Goal: Task Accomplishment & Management: Complete application form

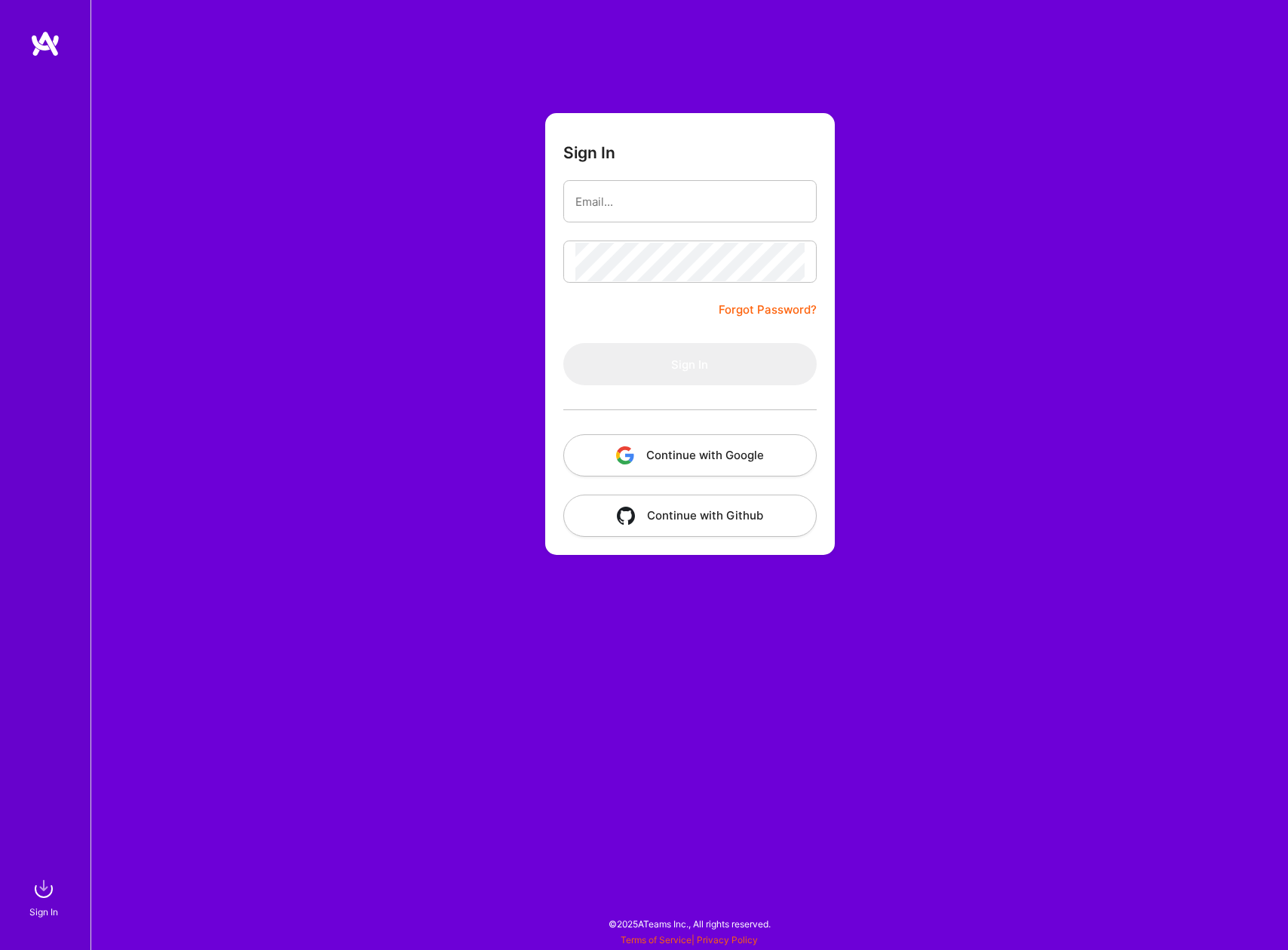
click at [668, 461] on button "Continue with Google" at bounding box center [689, 456] width 253 height 42
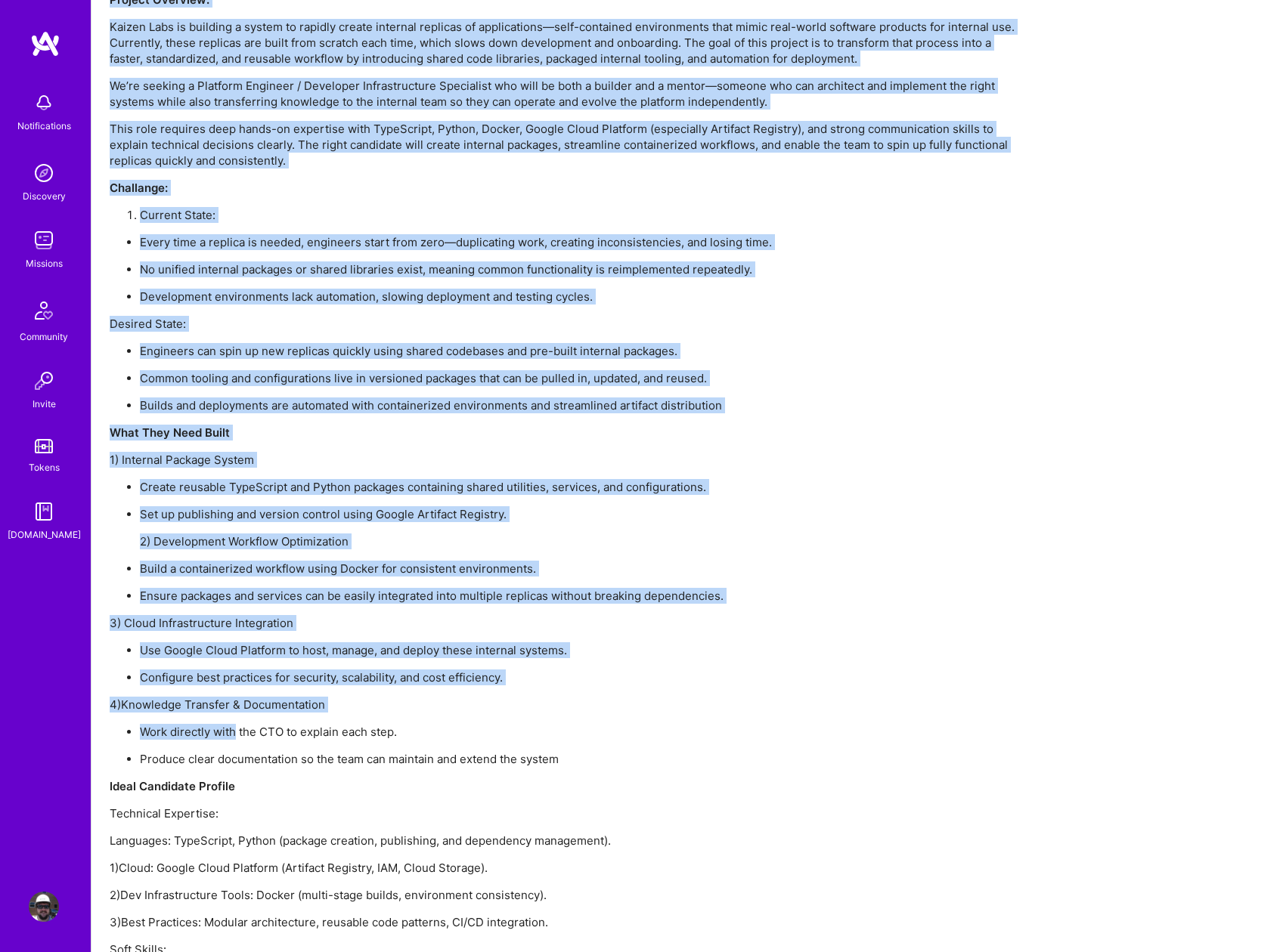
scroll to position [1286, 0]
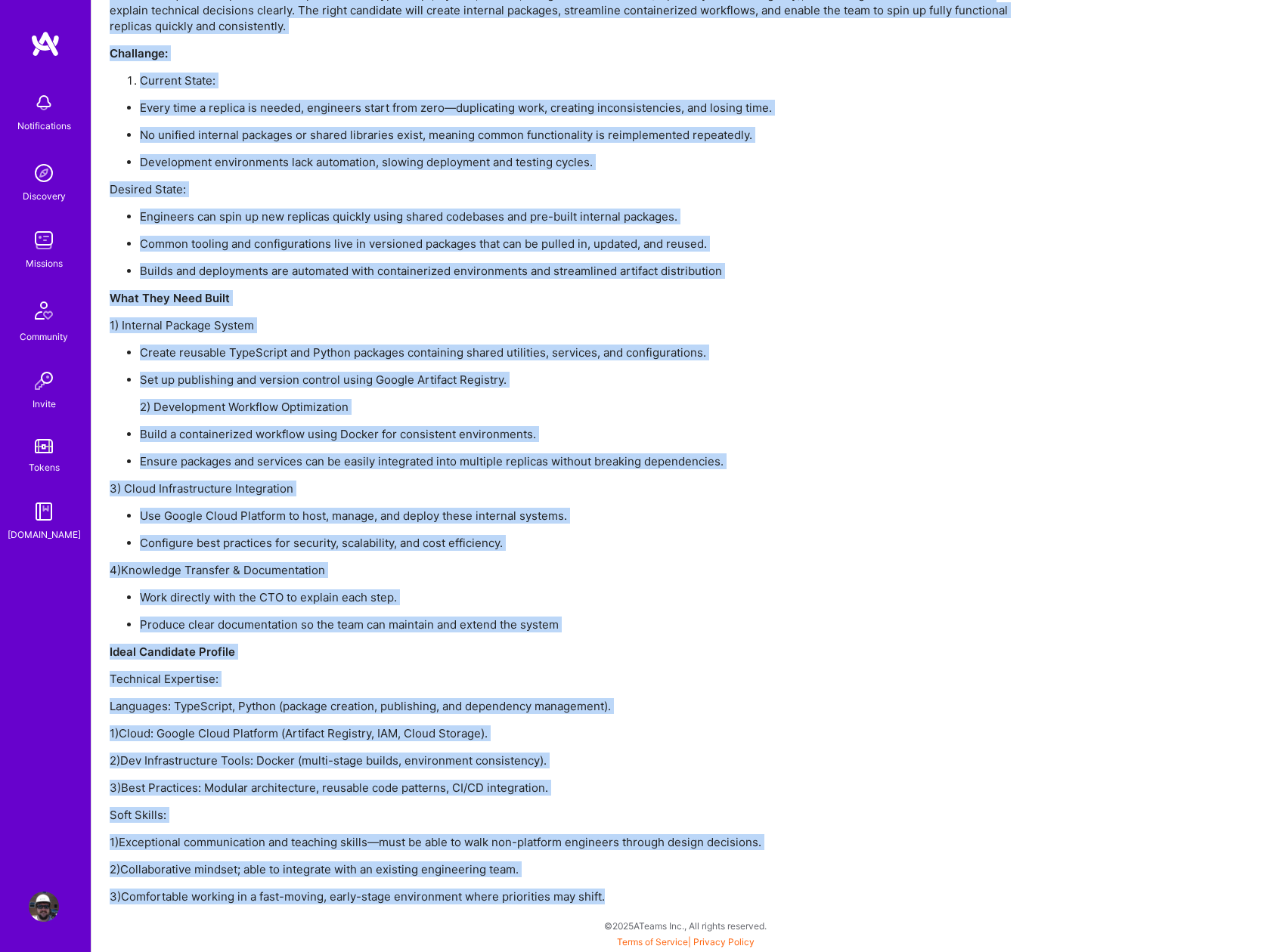
drag, startPoint x: 111, startPoint y: 536, endPoint x: 658, endPoint y: 899, distance: 656.5
copy div "Lore Ip'do Sitametc Adipis Eli se d EI-tempor, incidid-utla etdolor magnaali EN…"
click at [892, 496] on p "3) Cloud Infrastructure Integration" at bounding box center [563, 489] width 908 height 16
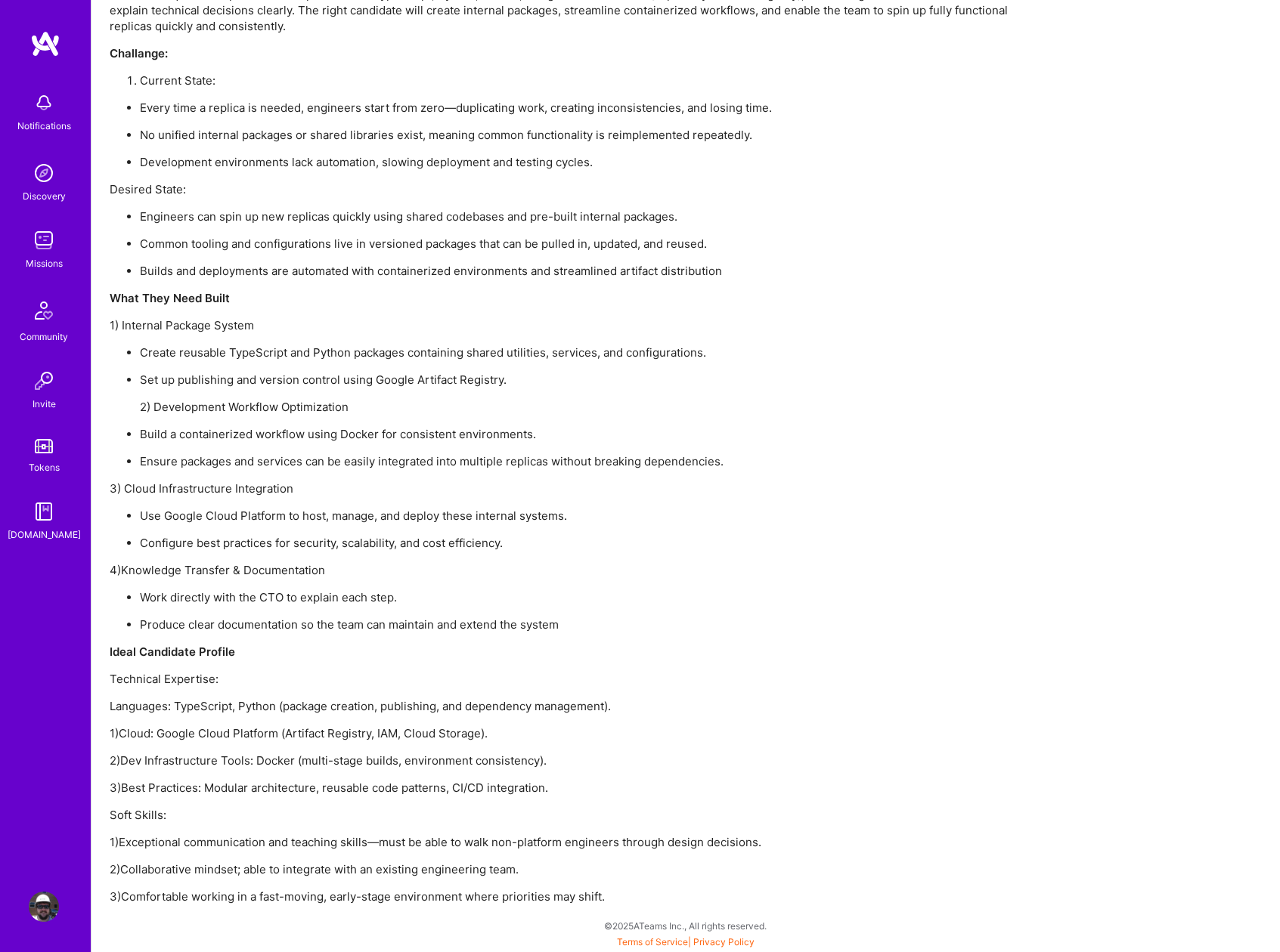
scroll to position [0, 0]
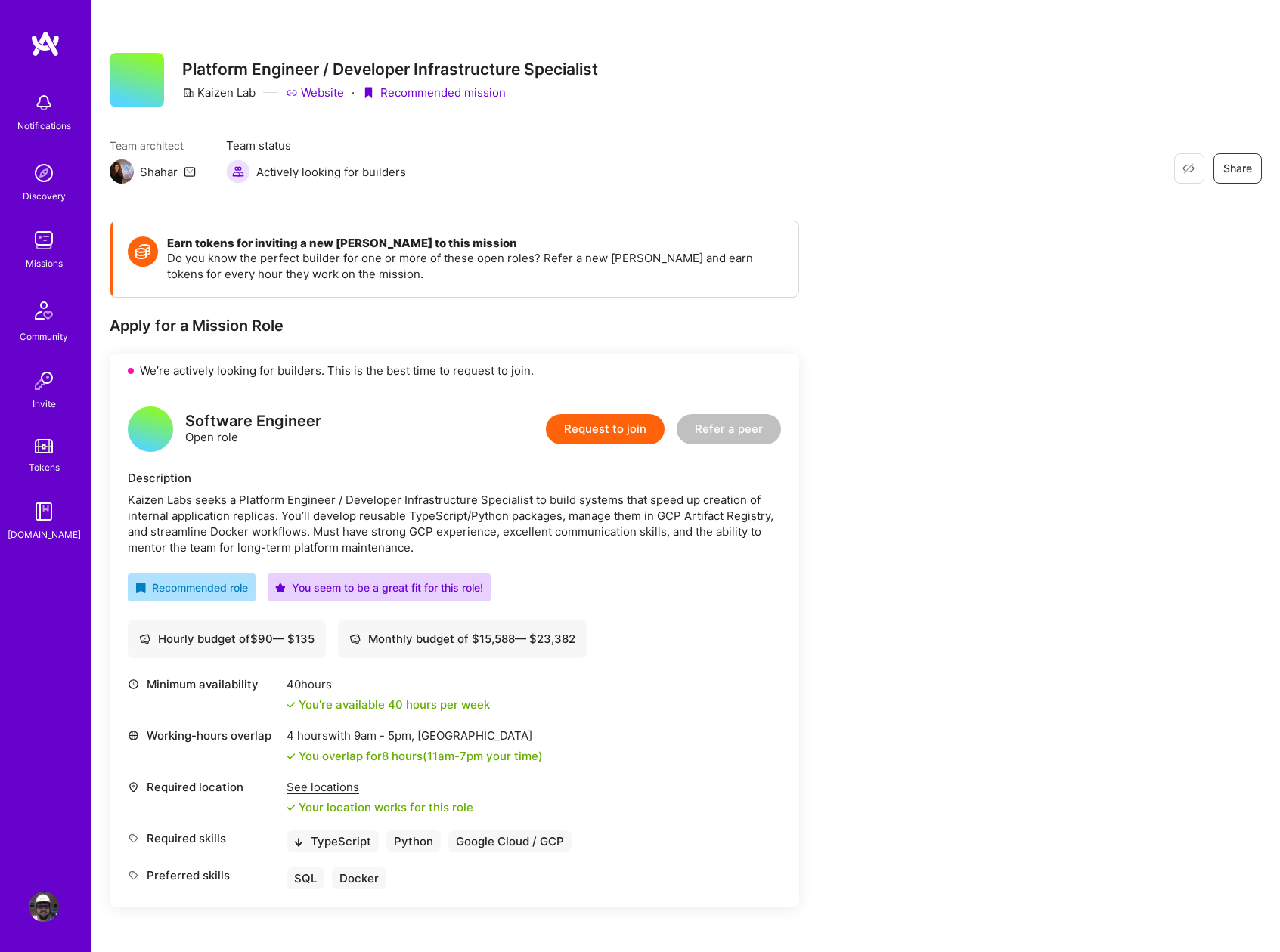
click at [611, 430] on button "Request to join" at bounding box center [605, 430] width 119 height 30
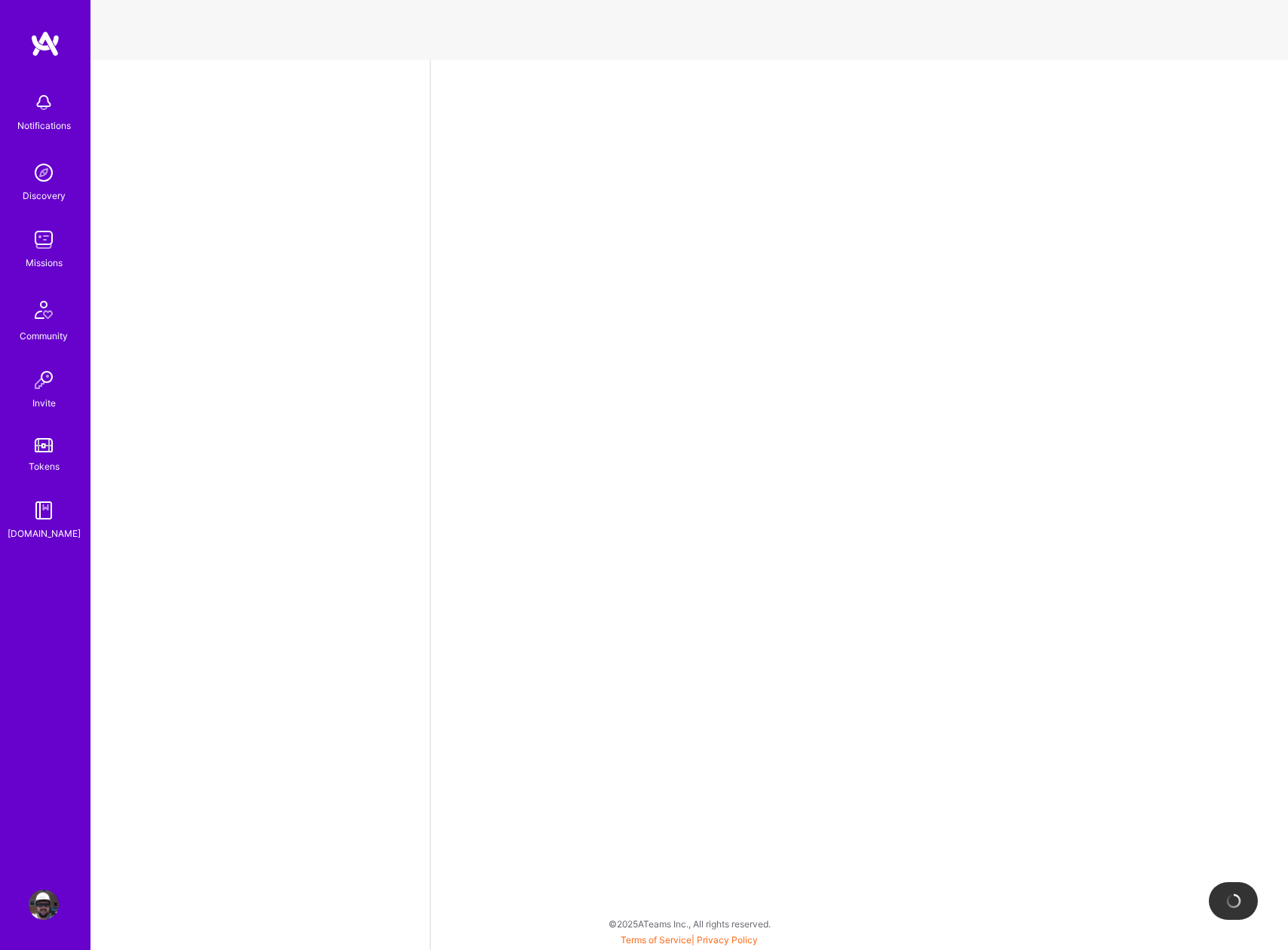
select select "US"
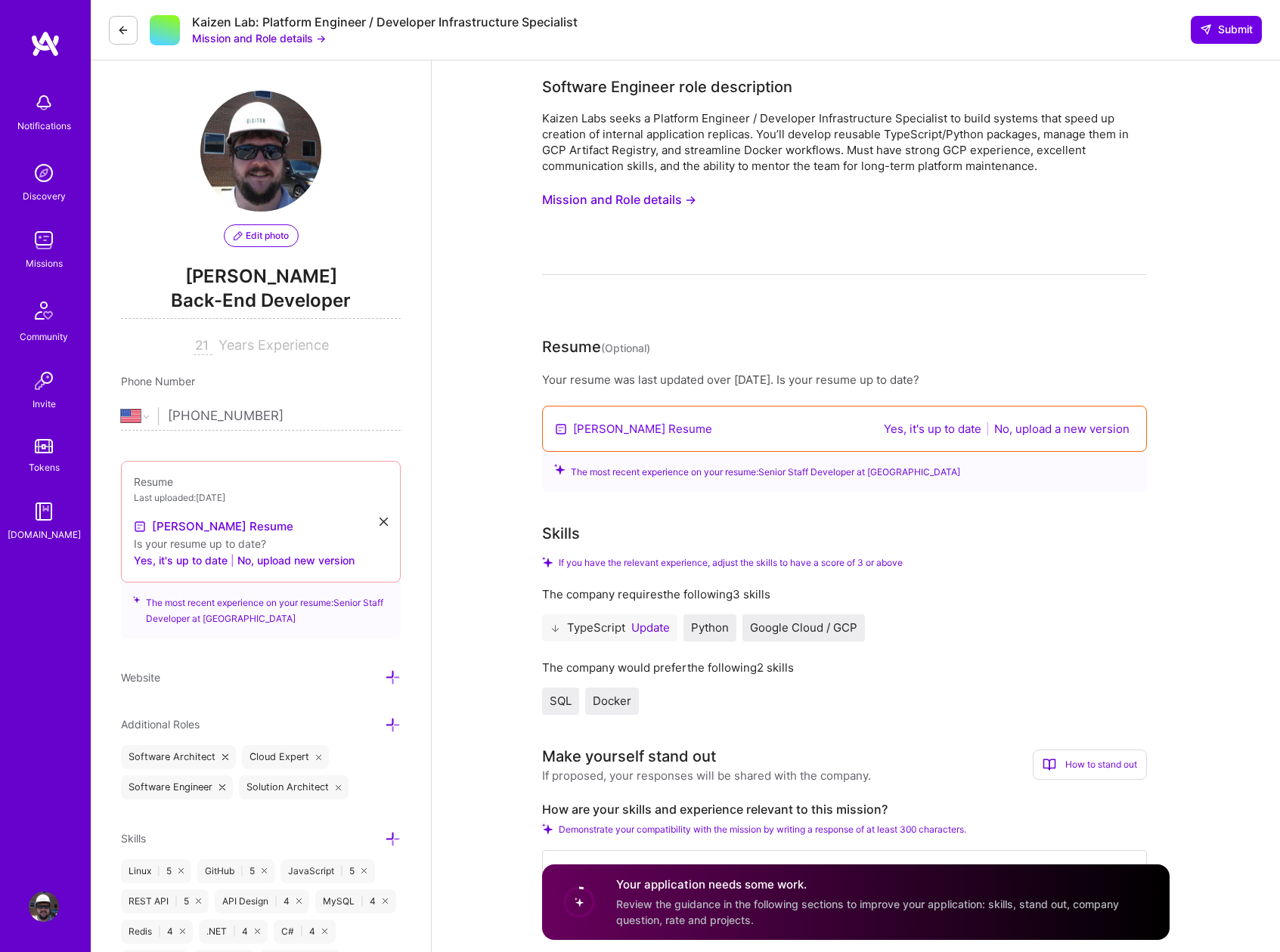
click at [1054, 427] on button "No, upload a new version" at bounding box center [1061, 429] width 144 height 18
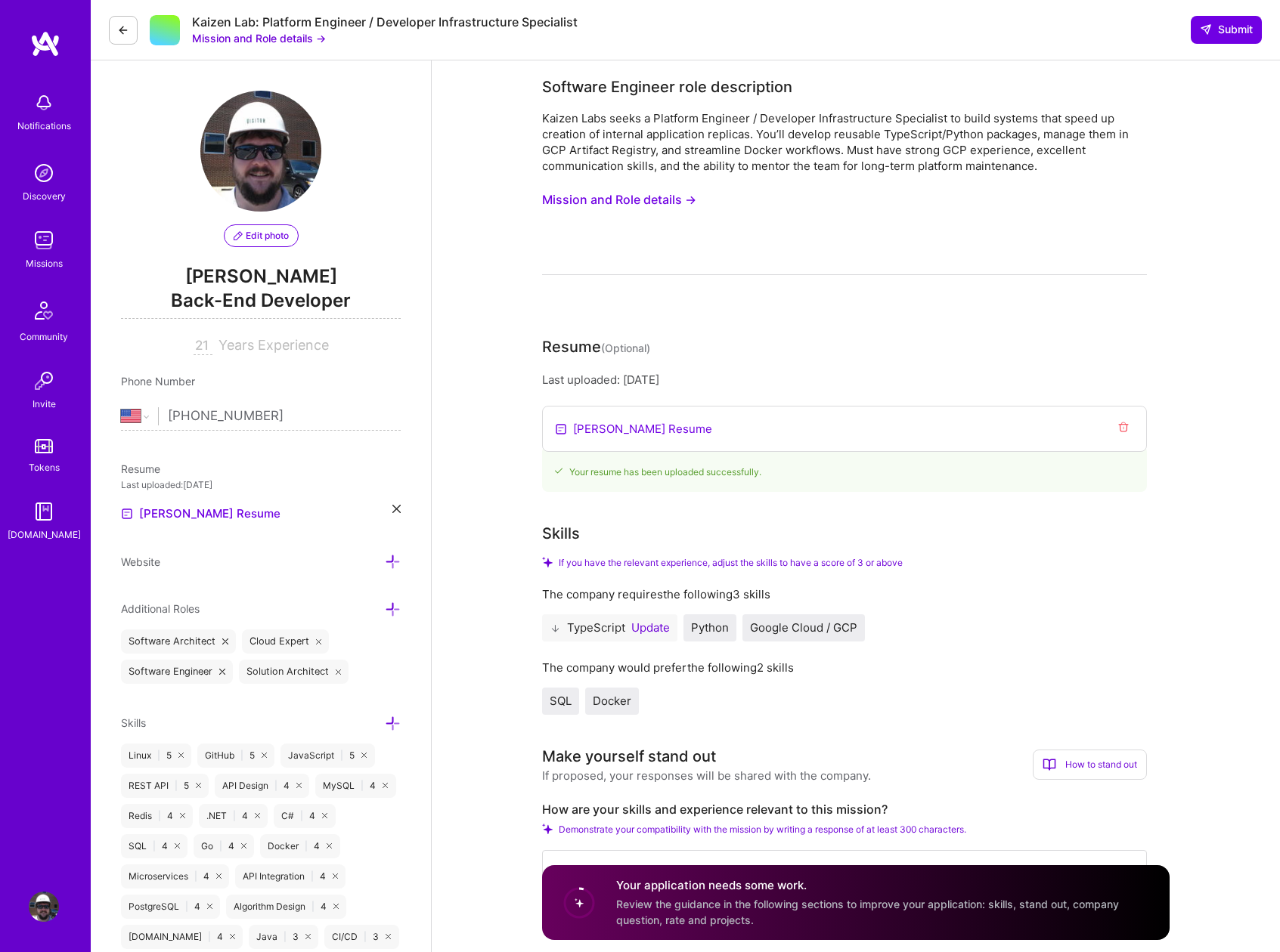
click at [659, 628] on button "Update" at bounding box center [651, 628] width 39 height 12
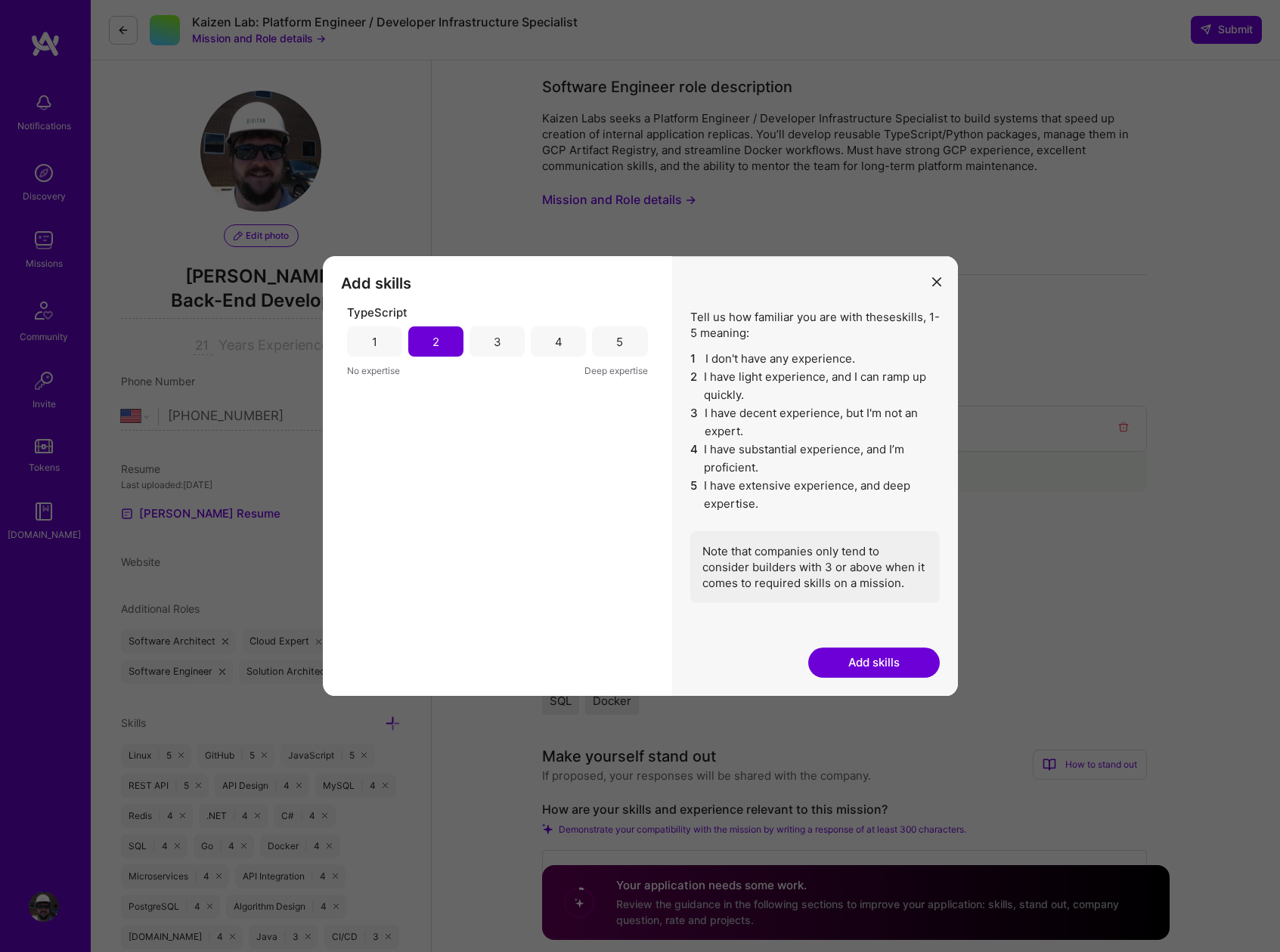
click at [499, 346] on div "3" at bounding box center [497, 342] width 8 height 16
click at [881, 665] on button "Add skills" at bounding box center [874, 663] width 131 height 30
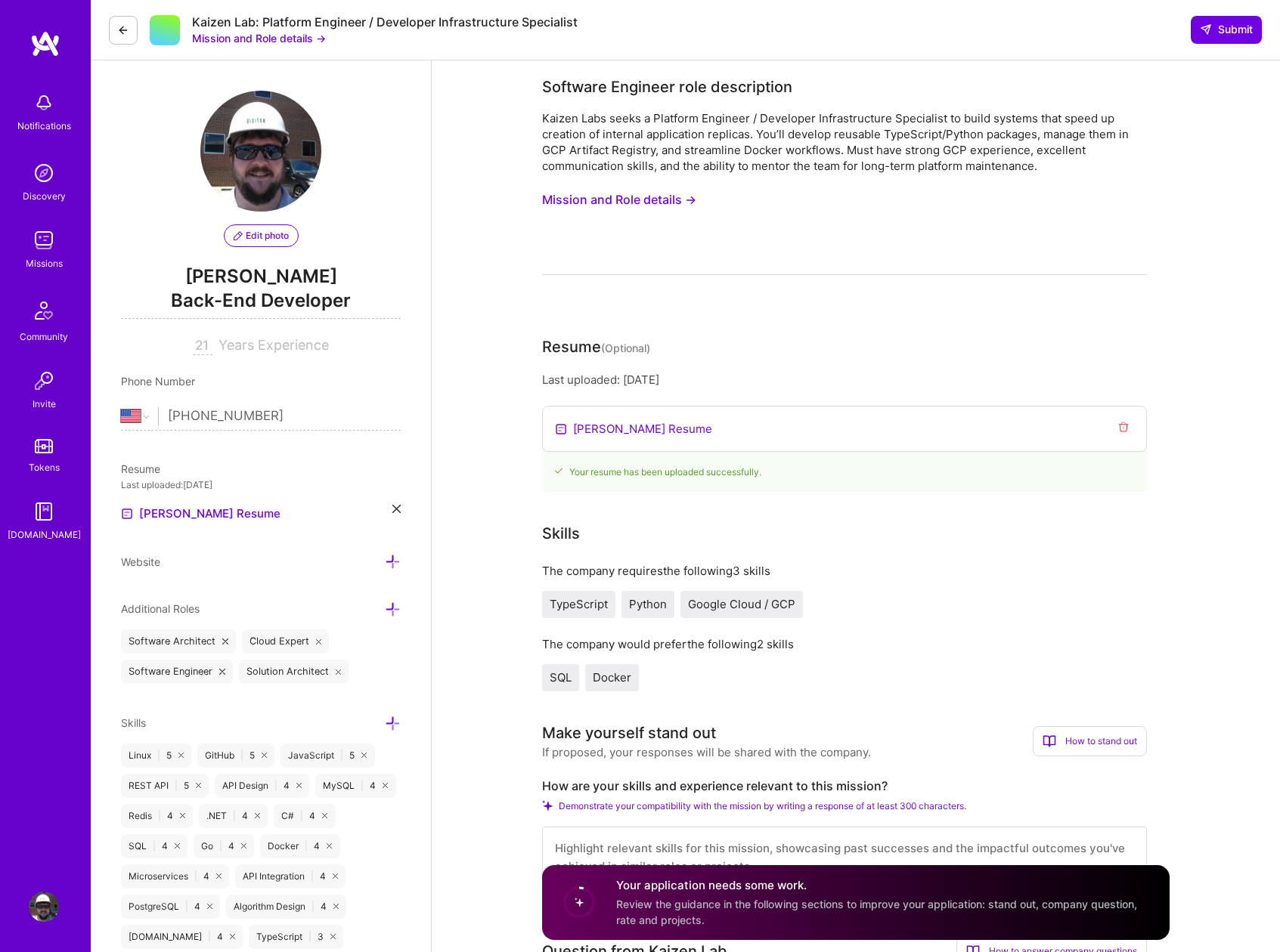
click at [560, 679] on span "SQL" at bounding box center [560, 677] width 22 height 14
click at [629, 679] on span "Docker" at bounding box center [612, 677] width 39 height 14
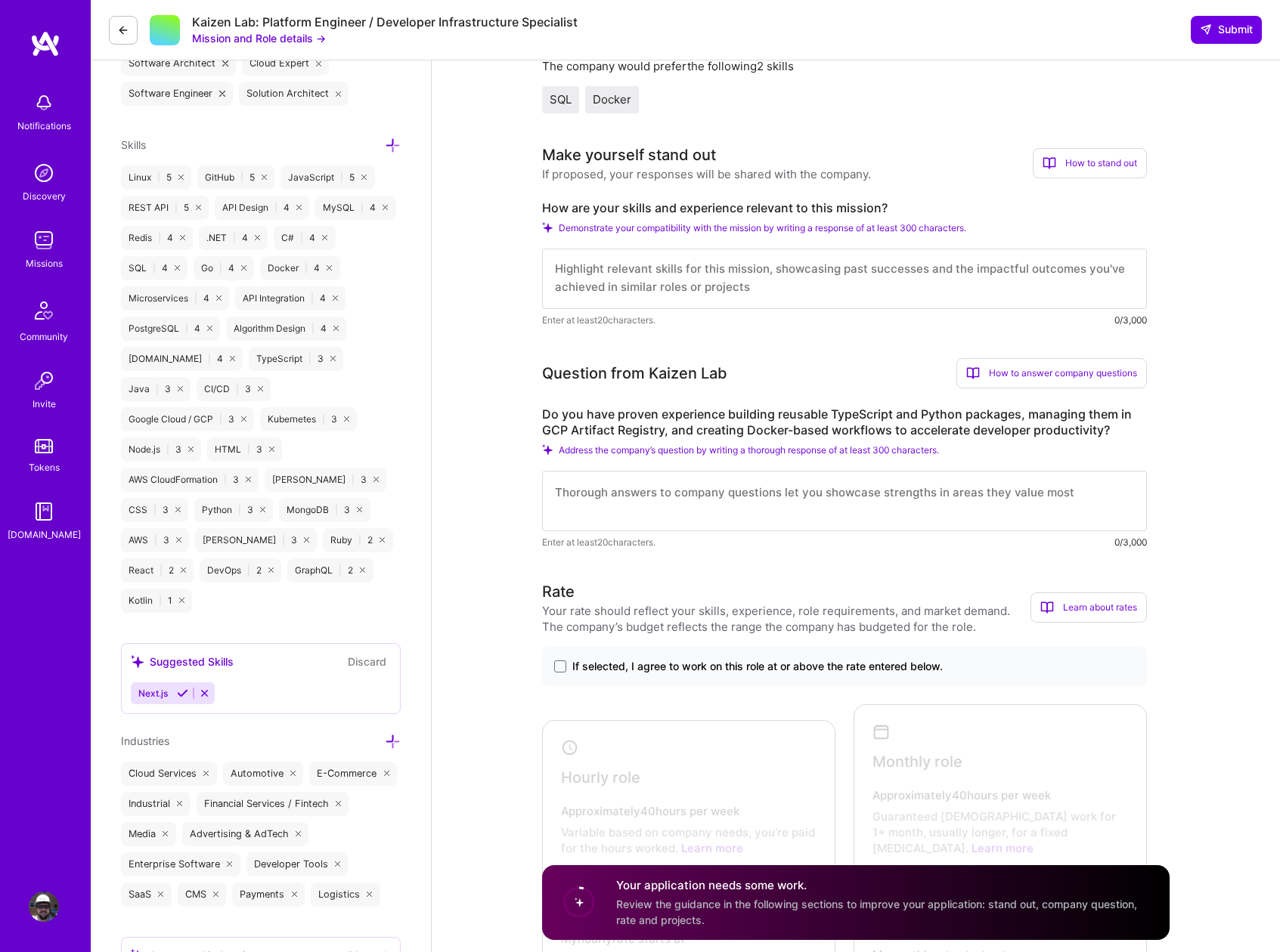
scroll to position [588, 0]
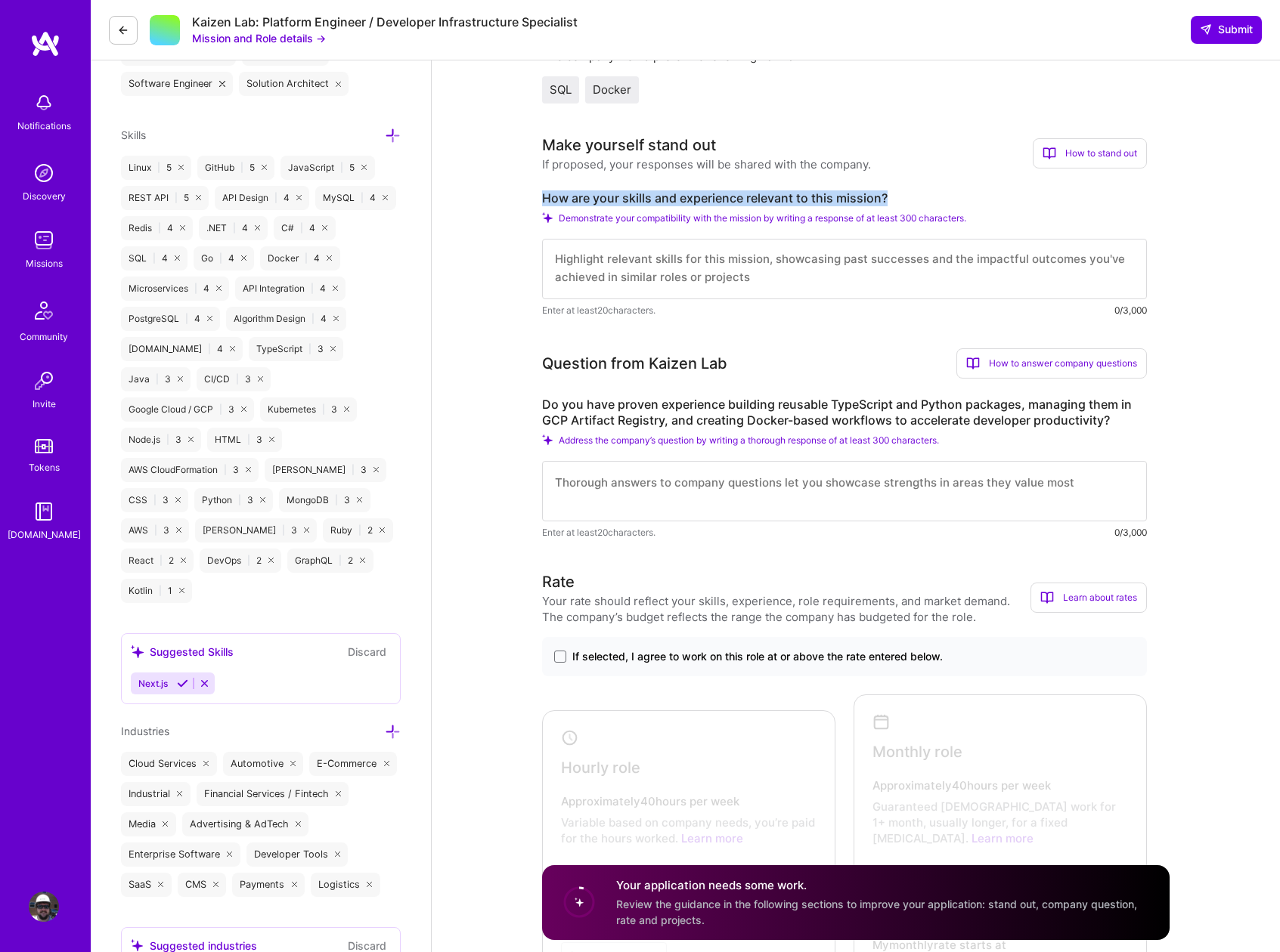
drag, startPoint x: 540, startPoint y: 196, endPoint x: 893, endPoint y: 199, distance: 353.0
copy label "How are your skills and experience relevant to this mission?"
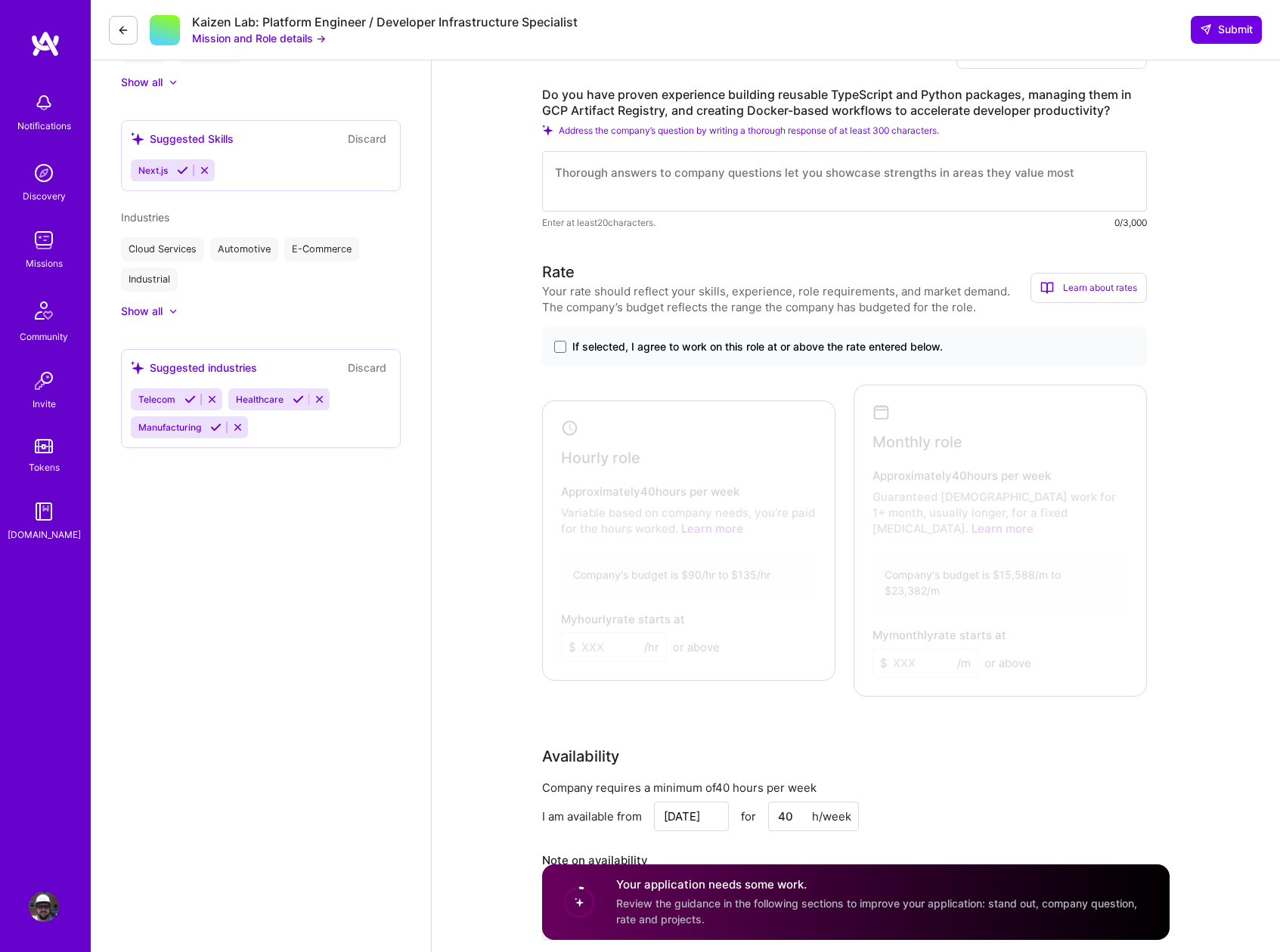
scroll to position [708, 0]
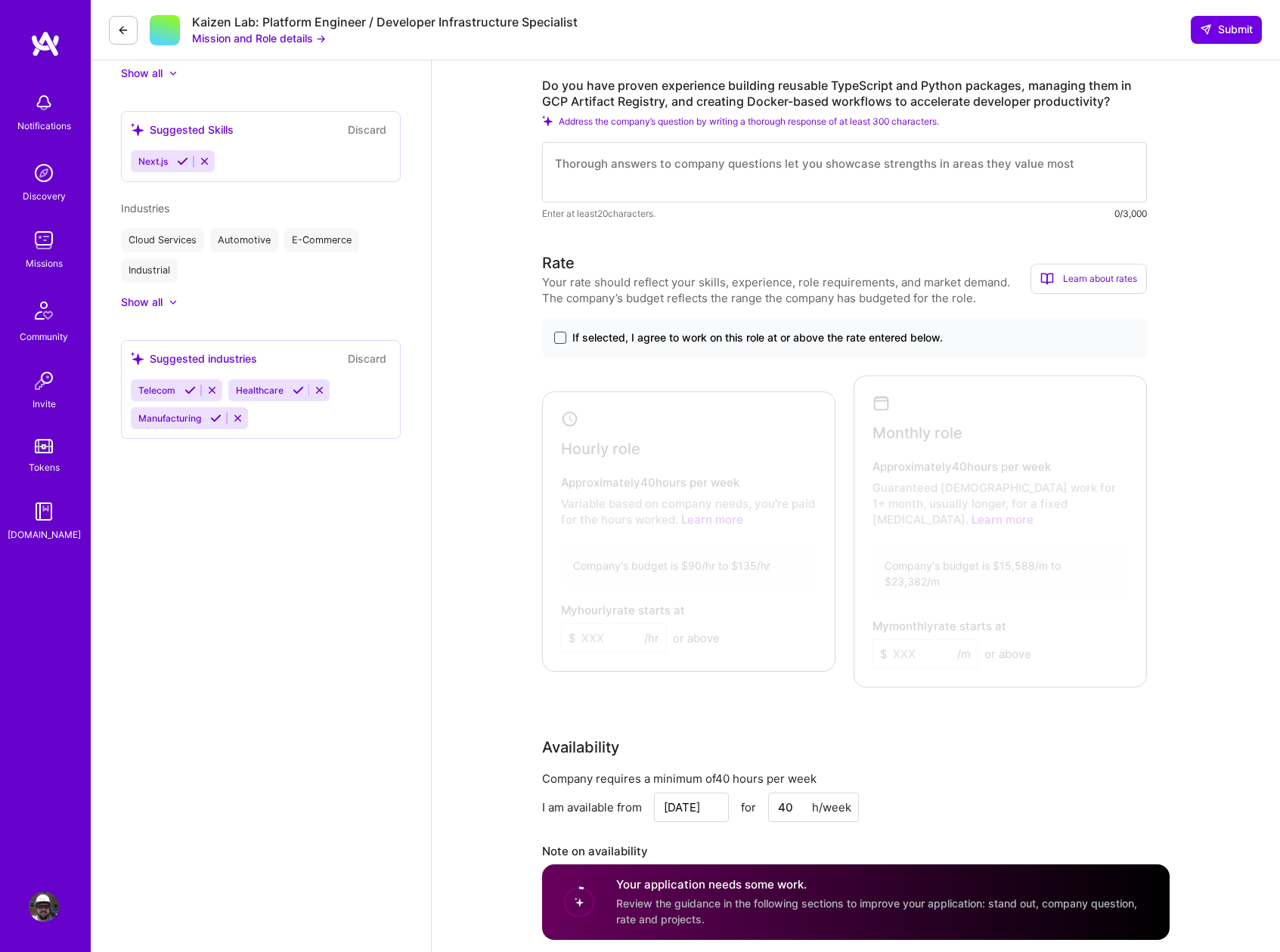
click at [562, 335] on span at bounding box center [560, 338] width 12 height 12
click at [0, 0] on input "If selected, I agree to work on this role at or above the rate entered below." at bounding box center [0, 0] width 0 height 0
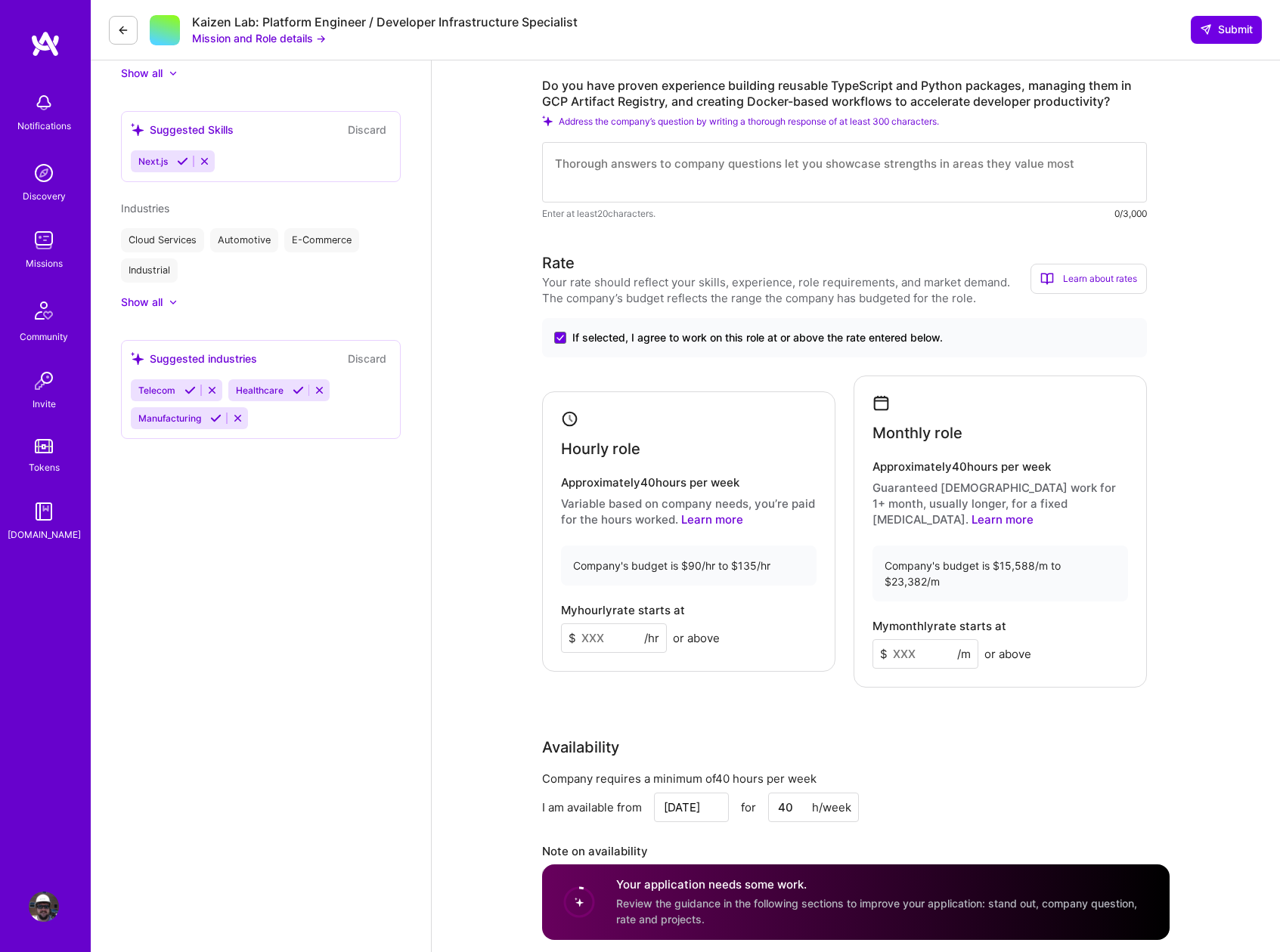
click at [605, 634] on input at bounding box center [614, 638] width 106 height 29
type input "100"
click at [923, 642] on input at bounding box center [925, 654] width 106 height 29
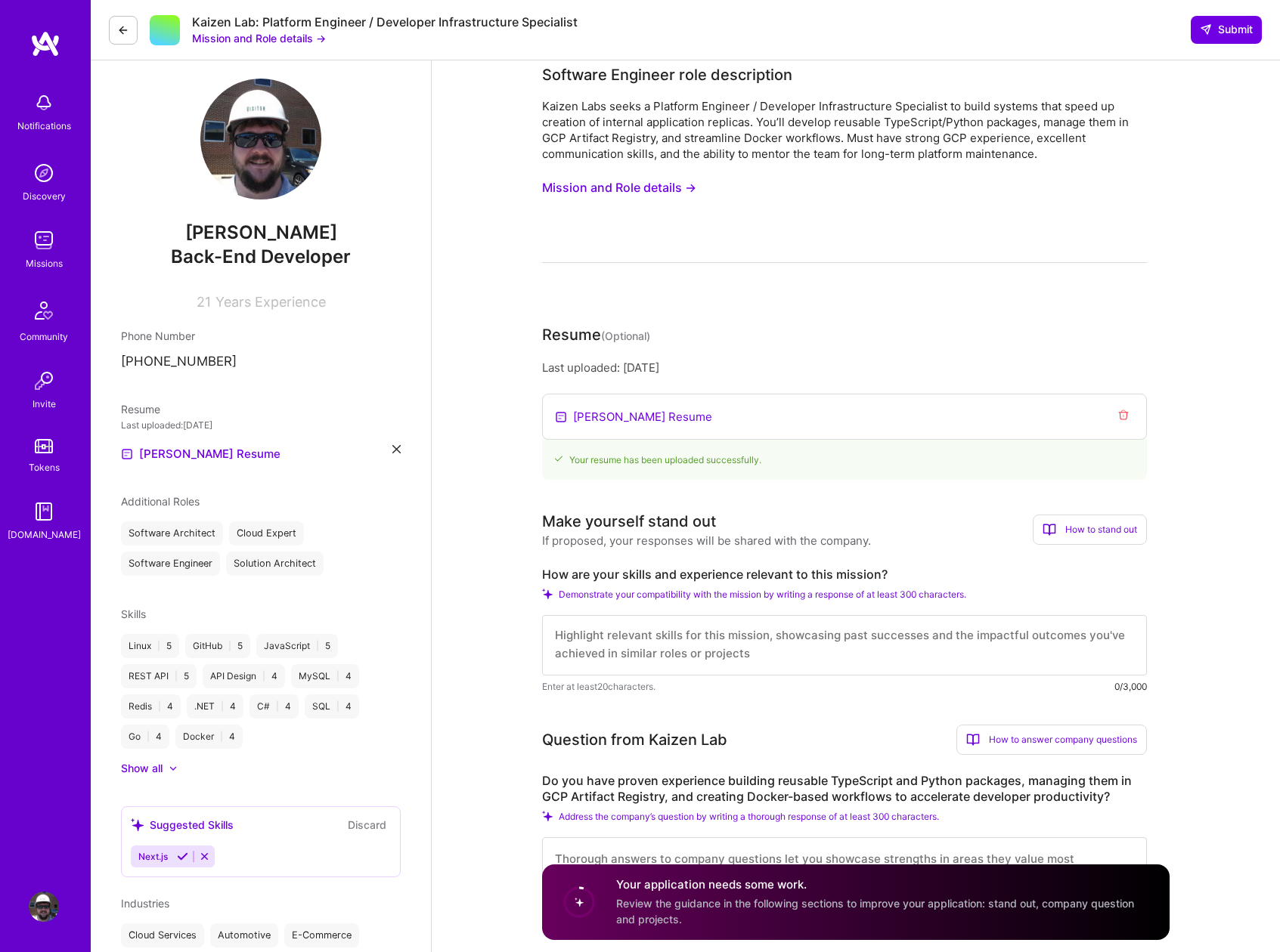
scroll to position [0, 0]
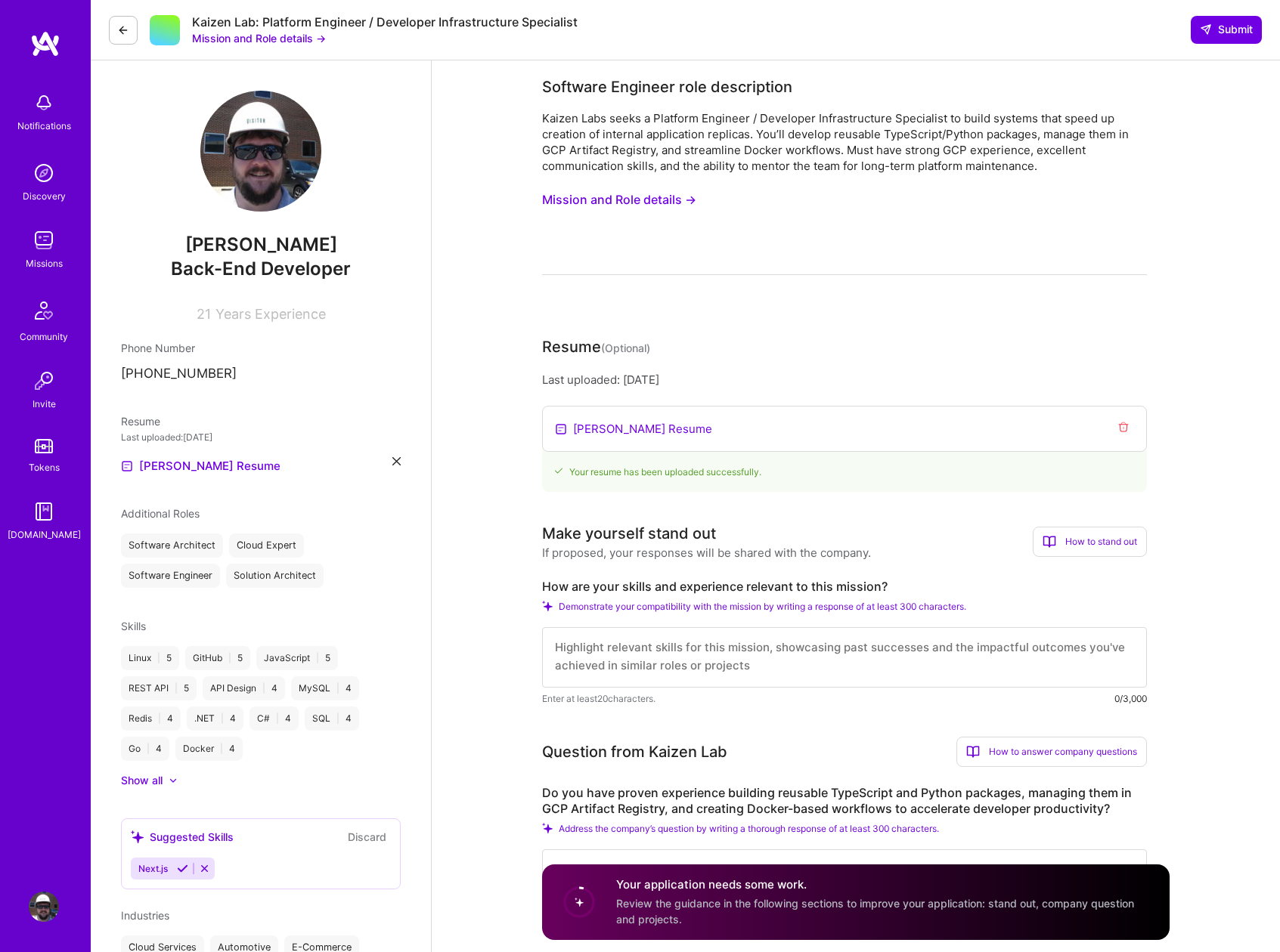
type input "20000"
drag, startPoint x: 887, startPoint y: 586, endPoint x: 517, endPoint y: 579, distance: 370.1
copy label "How are your skills and experience relevant to this mission?"
click at [581, 198] on button "Mission and Role details →" at bounding box center [619, 200] width 154 height 28
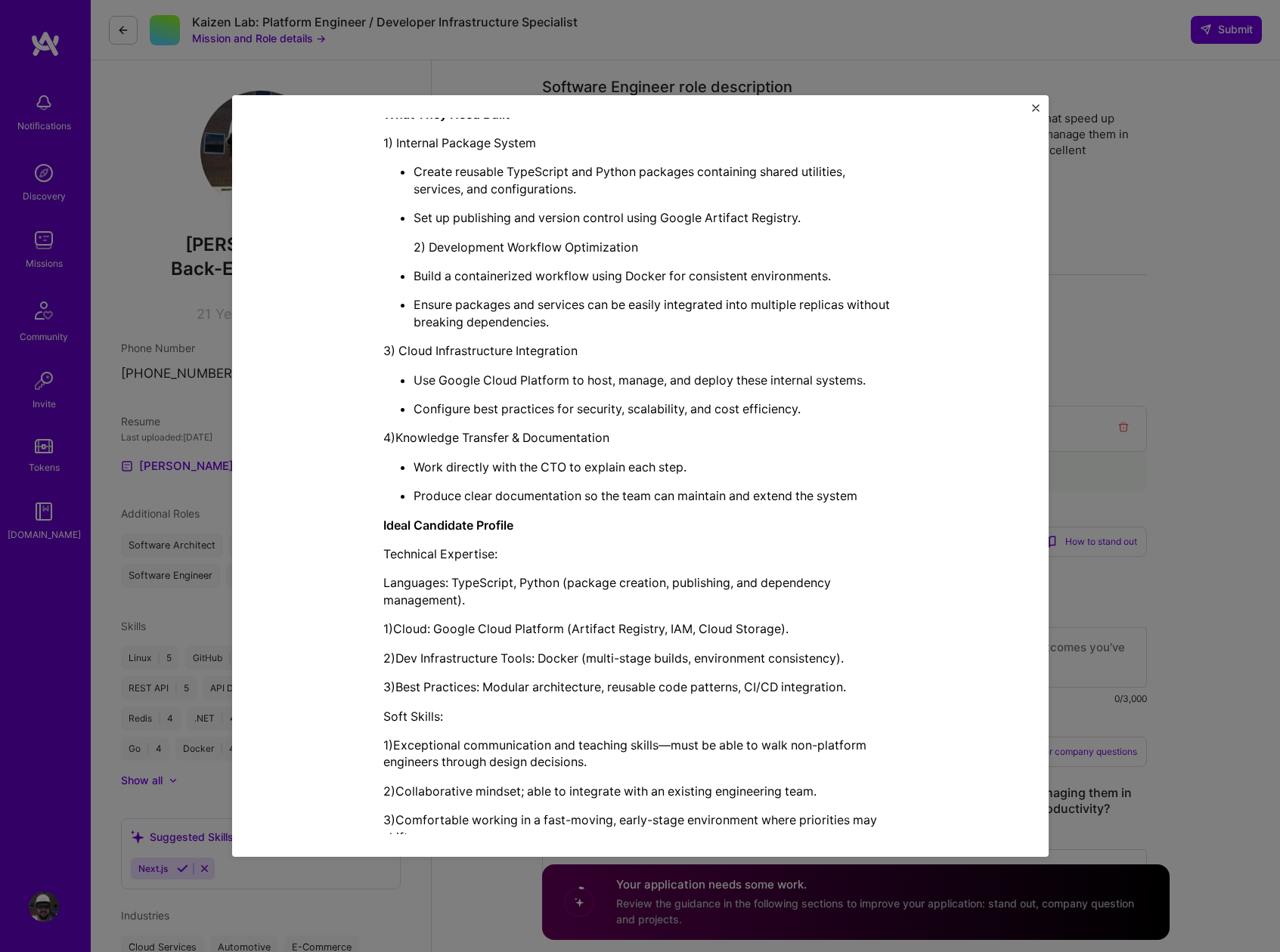
scroll to position [1097, 0]
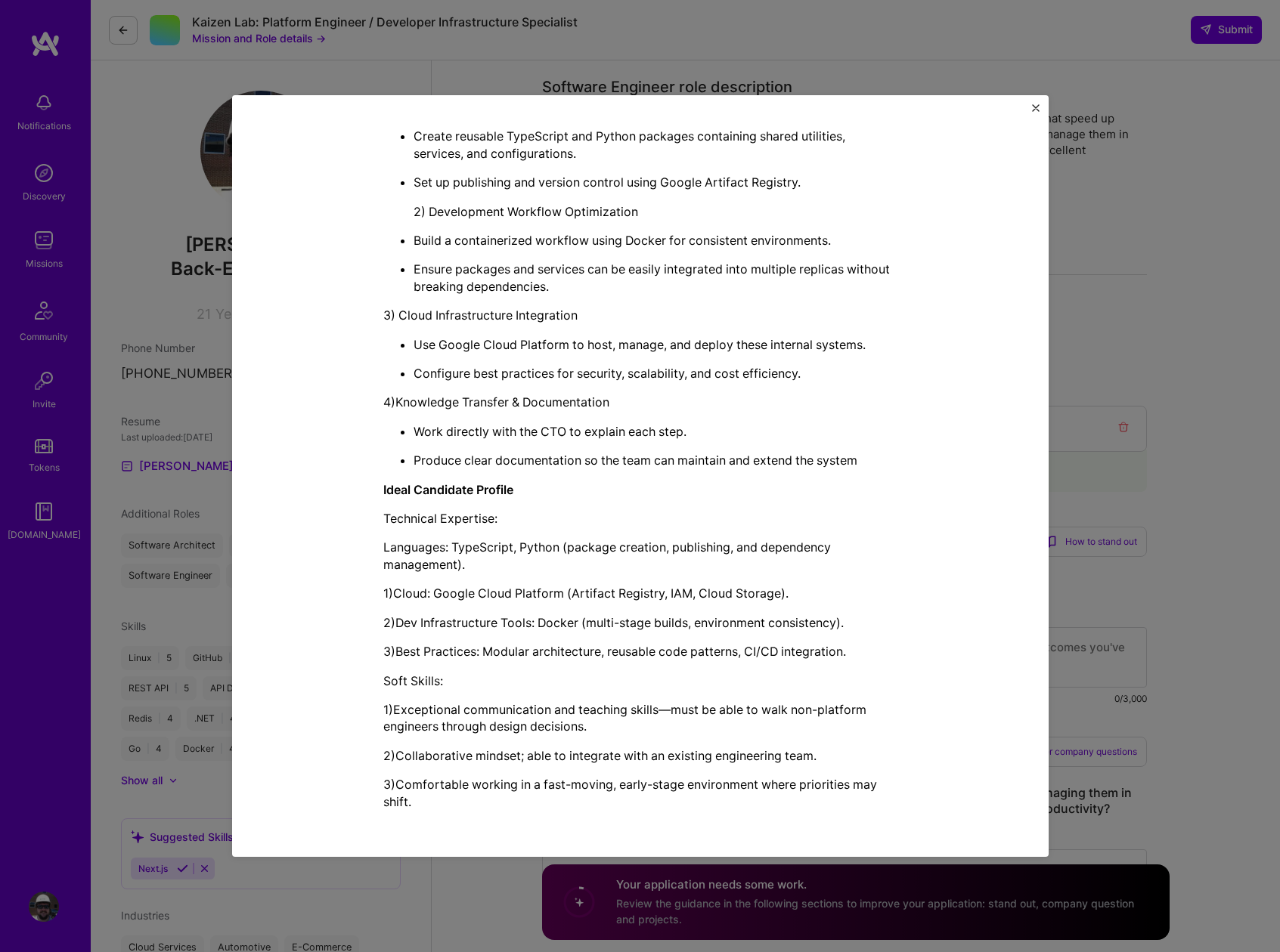
click at [1182, 229] on div "Mission Description and Role Details Software Engineer role description Kaizen …" at bounding box center [640, 476] width 1280 height 952
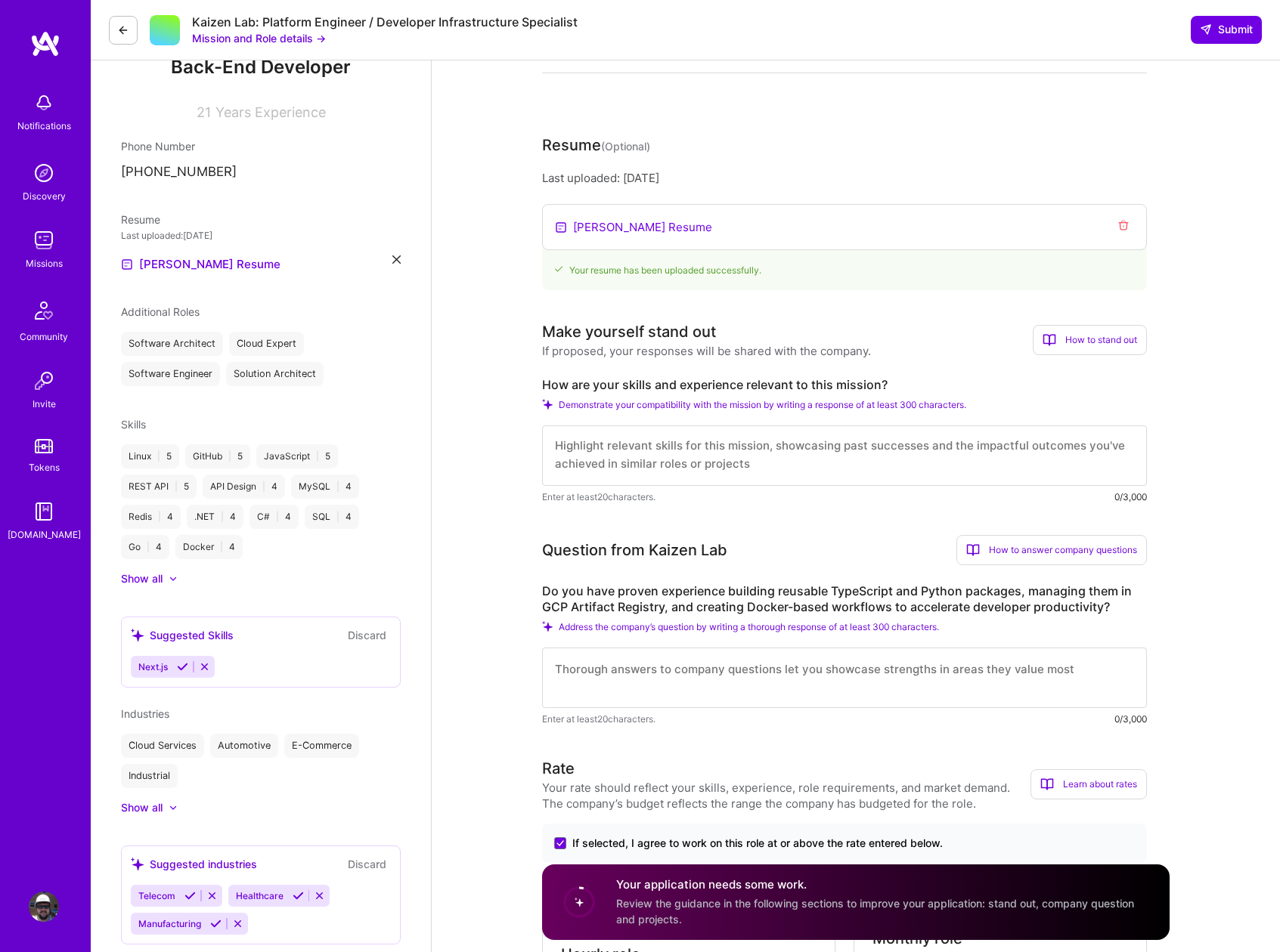
scroll to position [202, 0]
click at [565, 447] on textarea at bounding box center [844, 455] width 605 height 61
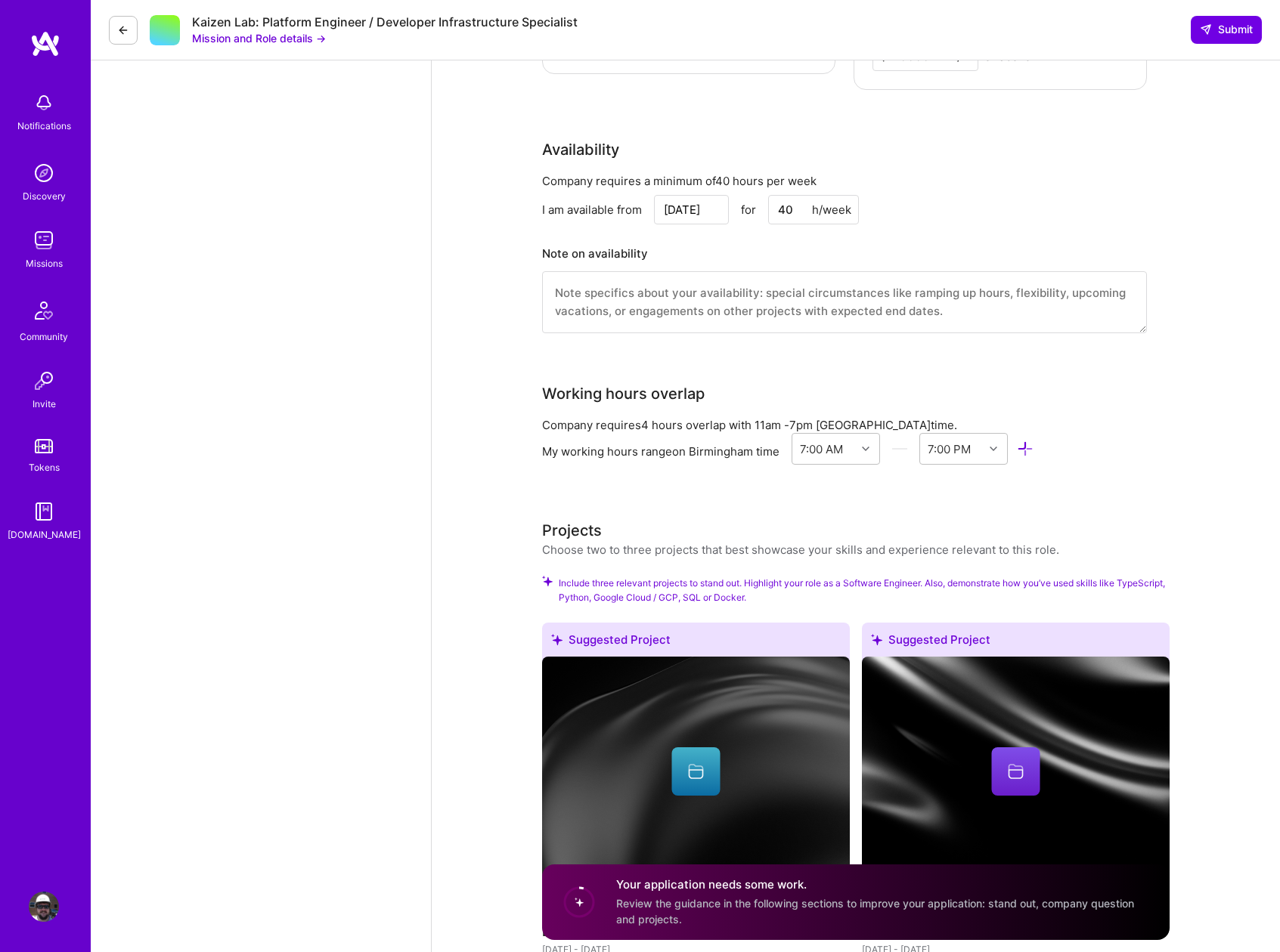
scroll to position [1324, 0]
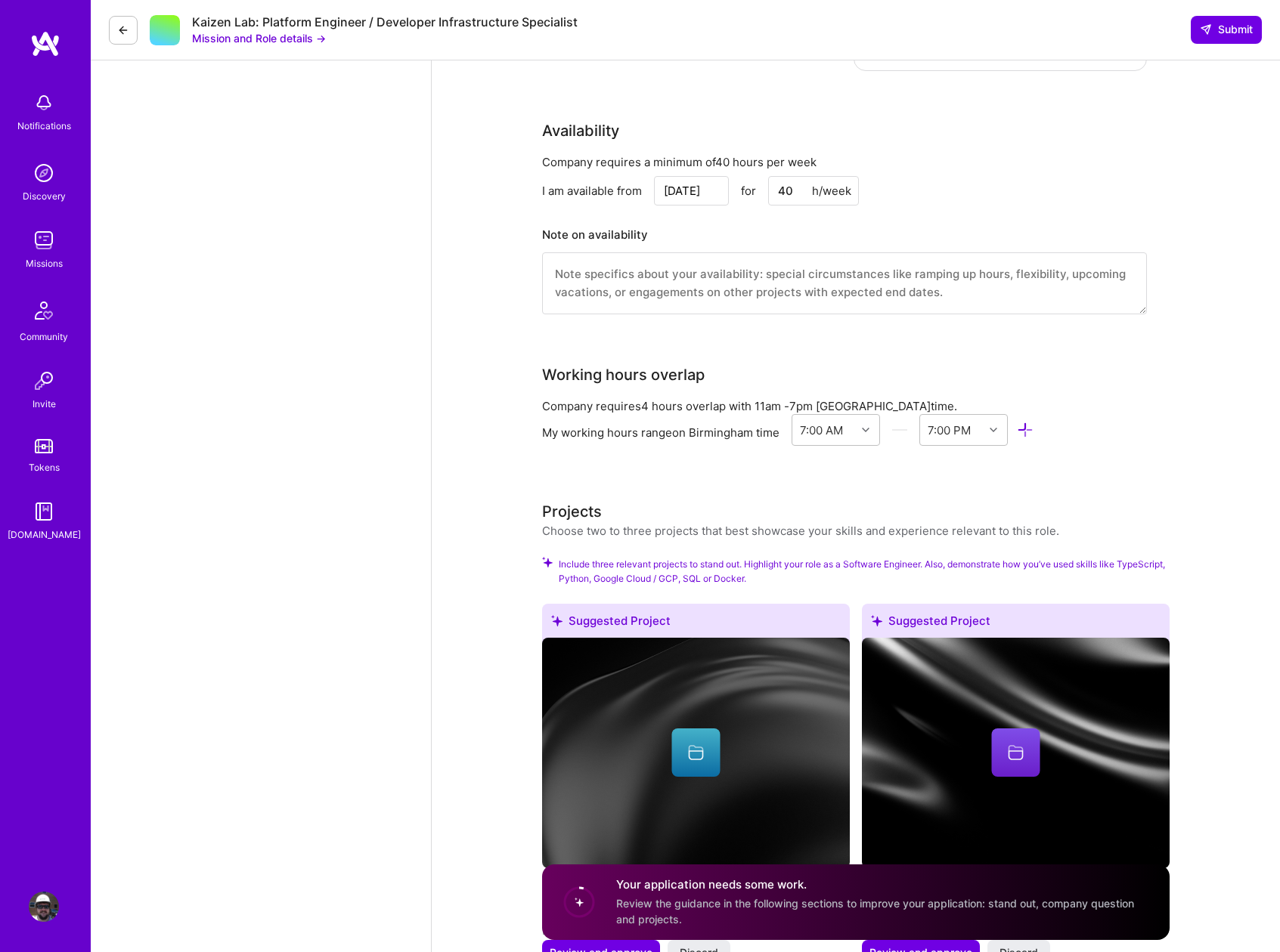
click at [606, 269] on textarea at bounding box center [844, 284] width 605 height 62
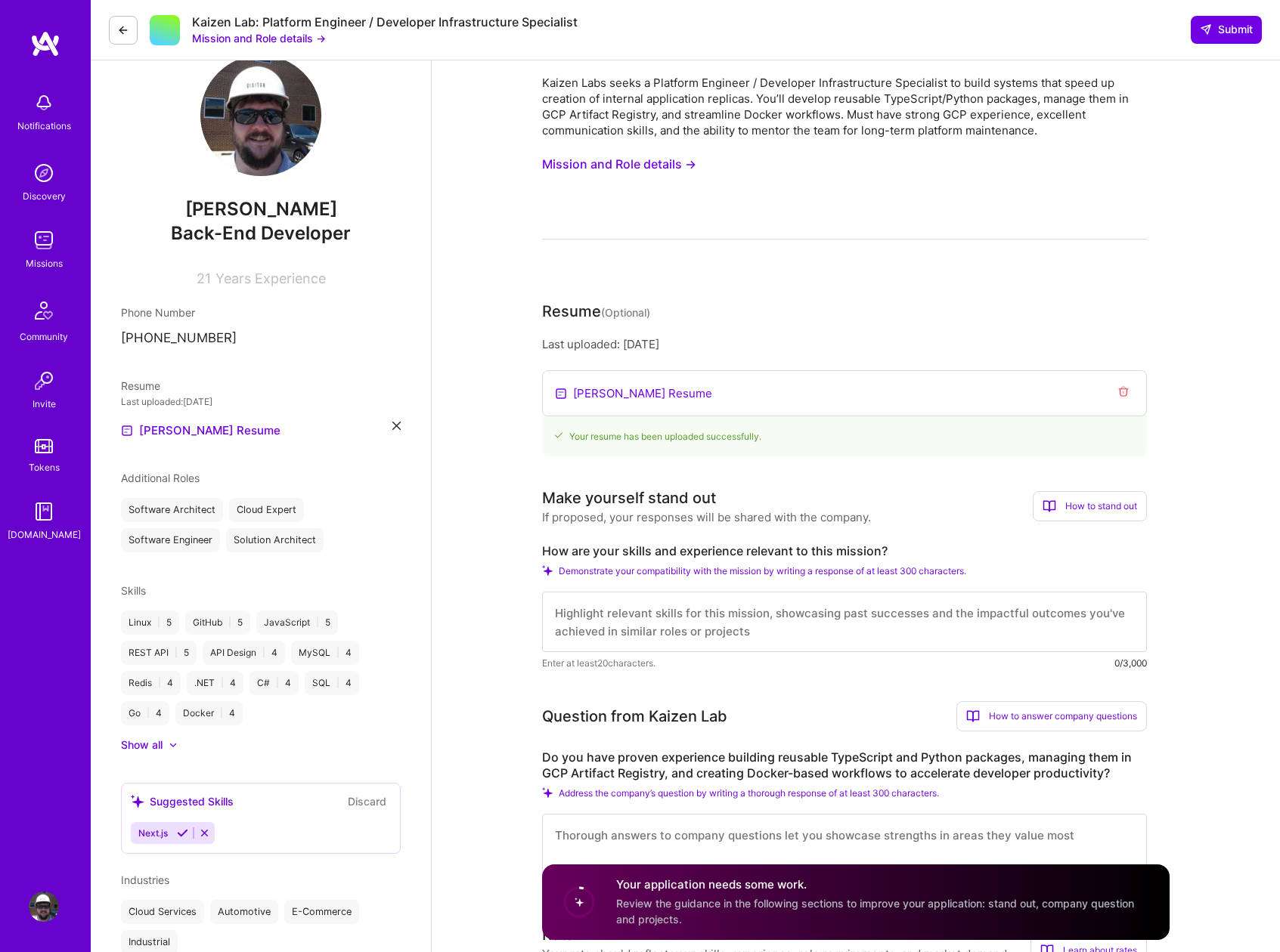
scroll to position [0, 0]
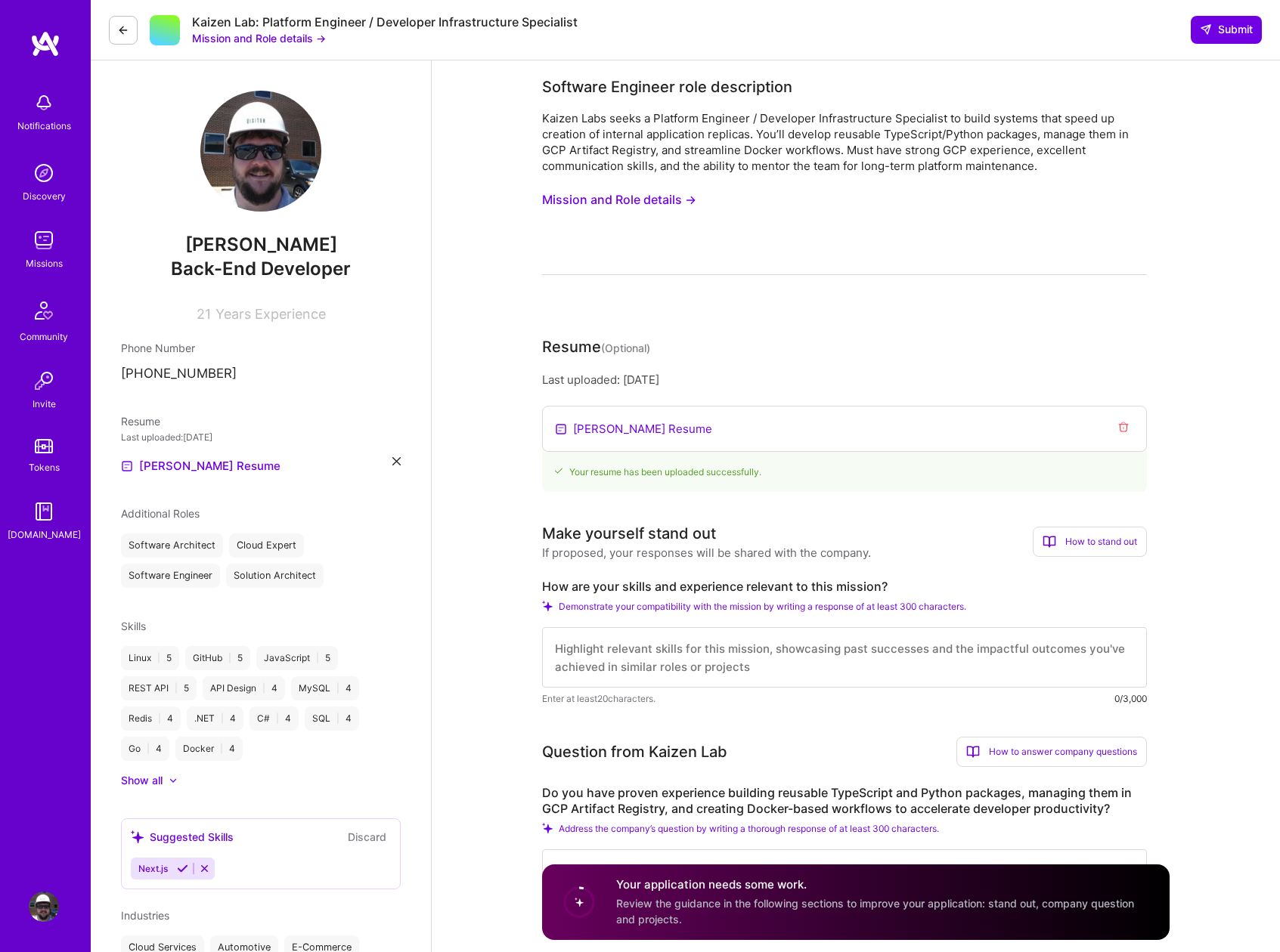
type textarea "I am available to start immediately, and am on the [GEOGRAPHIC_DATA], so centra…"
click at [591, 654] on textarea at bounding box center [844, 658] width 605 height 61
